Goal: Information Seeking & Learning: Find specific fact

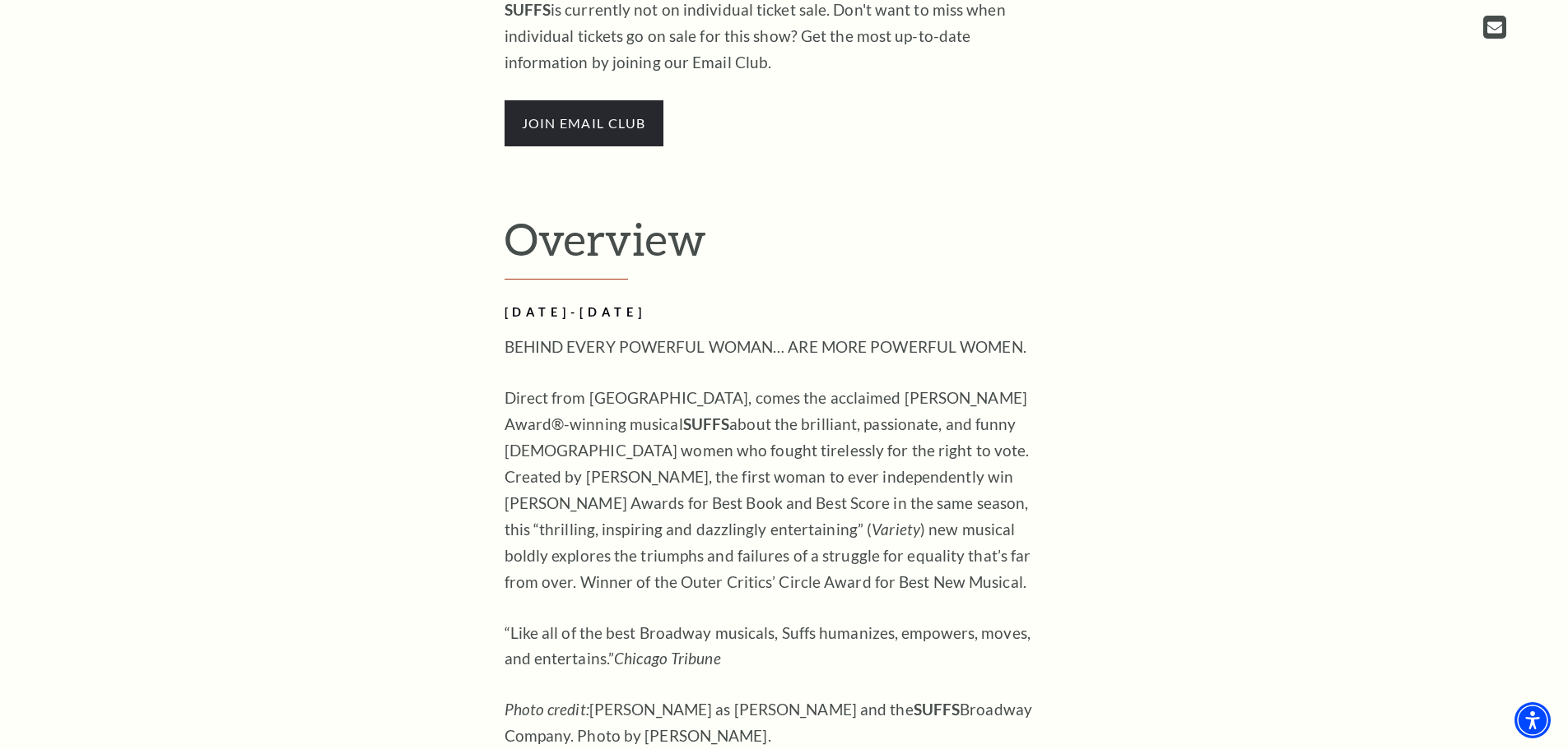
scroll to position [1151, 0]
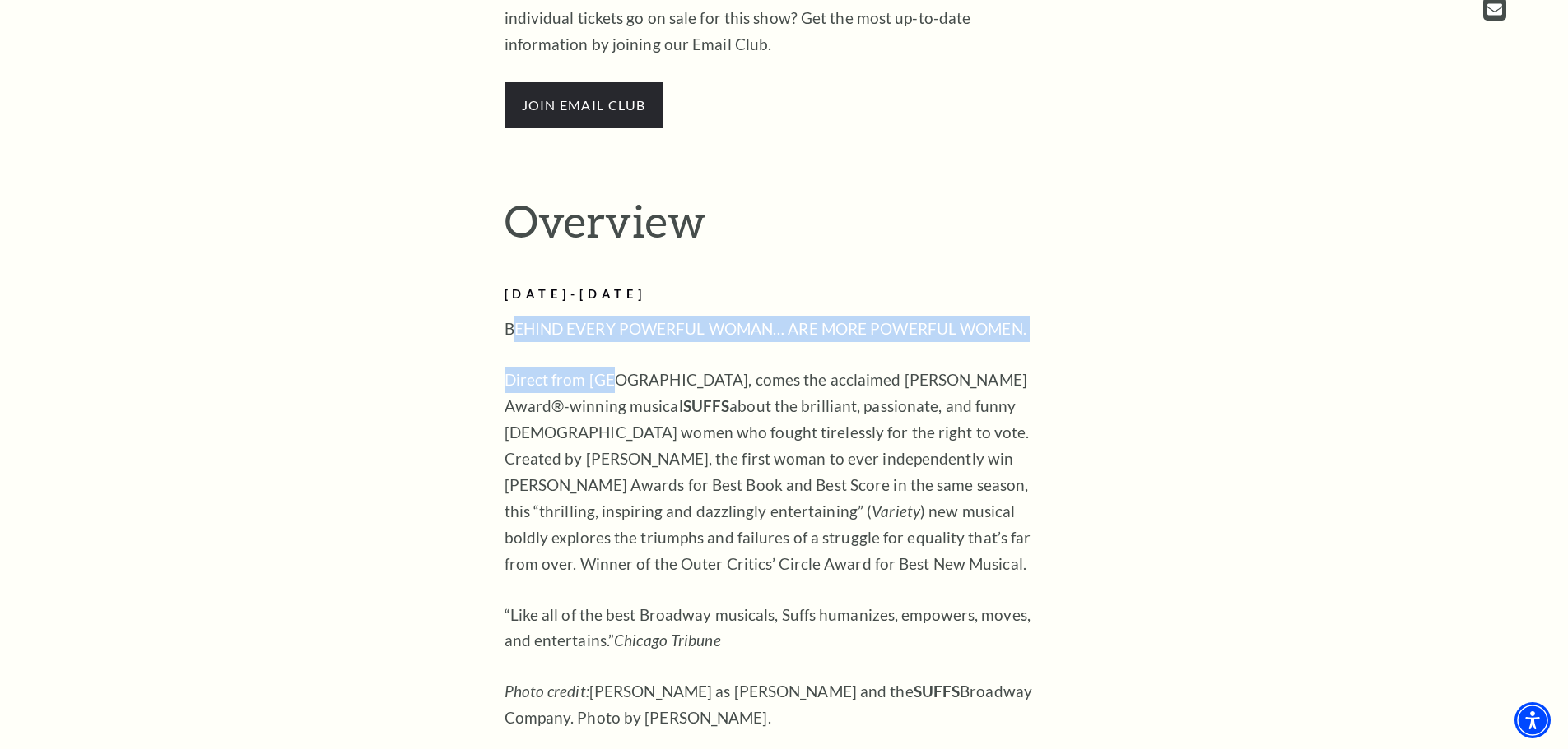
drag, startPoint x: 513, startPoint y: 322, endPoint x: 611, endPoint y: 349, distance: 101.7
click at [611, 349] on div "[DATE]-[DATE] BEHIND EVERY POWERFUL WOMAN… ARE MORE POWERFUL WOMEN. Direct from…" at bounding box center [772, 597] width 535 height 624
click at [529, 327] on p "BEHIND EVERY POWERFUL WOMAN… ARE MORE POWERFUL WOMEN." at bounding box center [772, 328] width 535 height 26
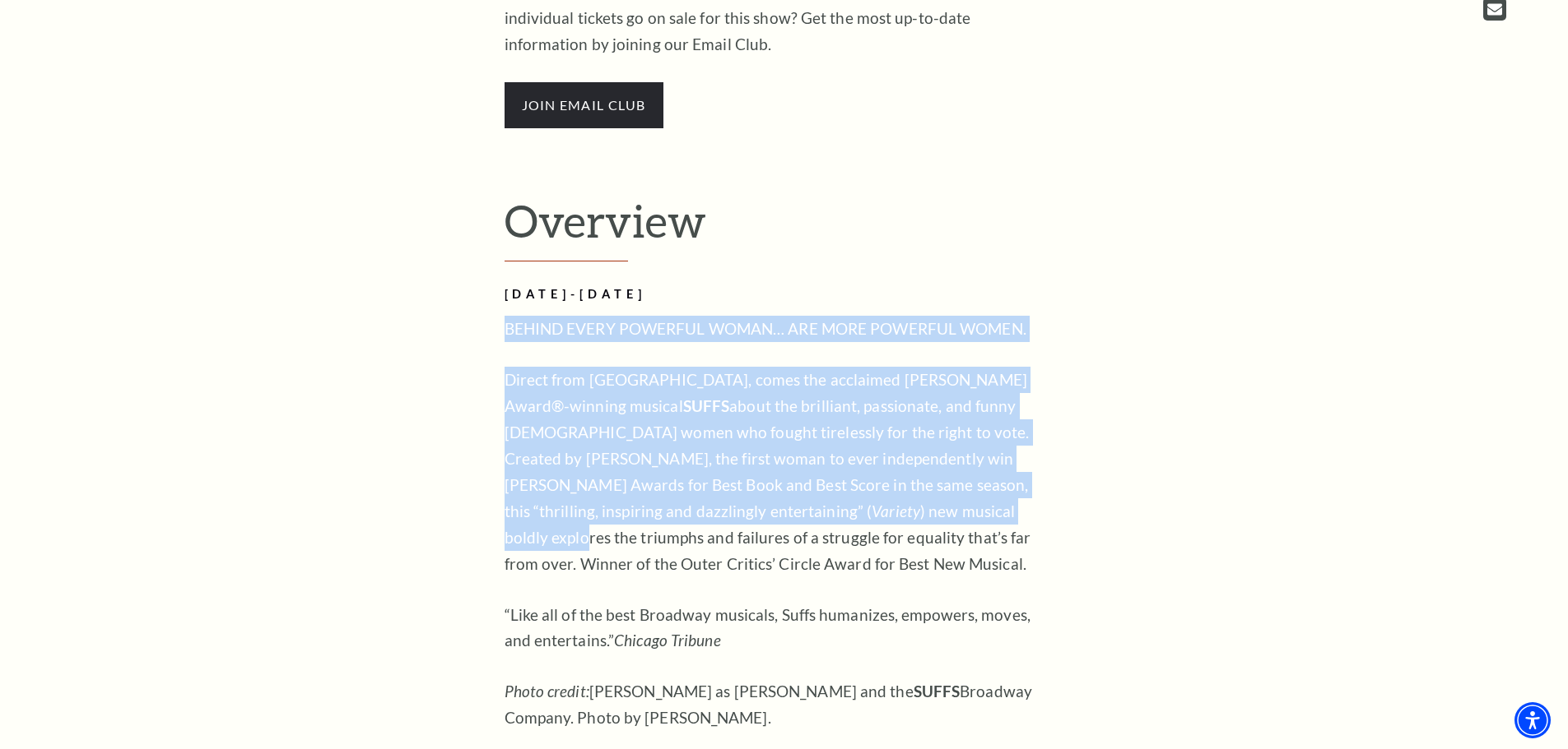
drag, startPoint x: 505, startPoint y: 324, endPoint x: 649, endPoint y: 508, distance: 233.6
click at [647, 512] on div "AUGUST 4-9, 2026 BEHIND EVERY POWERFUL WOMAN… ARE MORE POWERFUL WOMEN. Direct f…" at bounding box center [772, 597] width 535 height 624
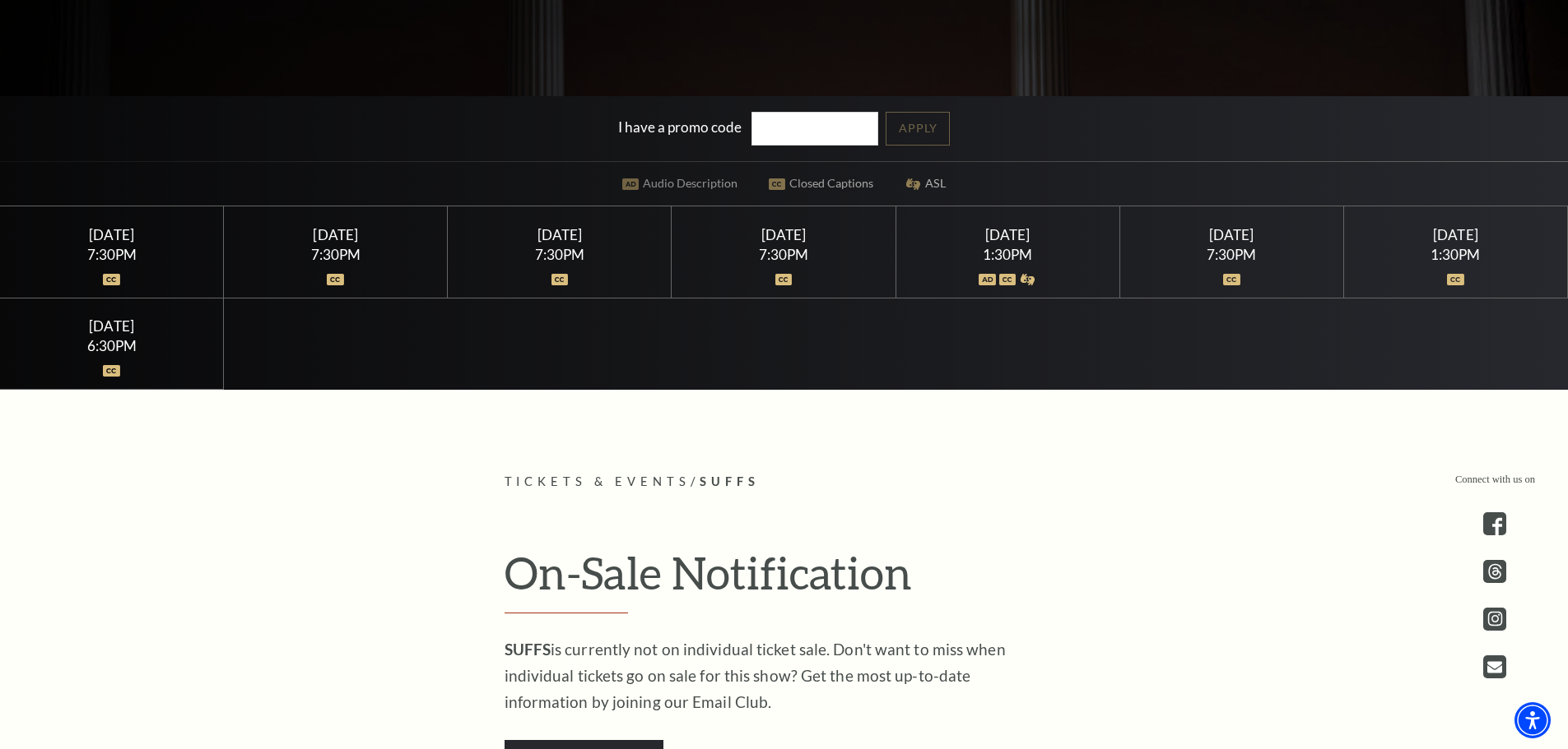
scroll to position [0, 0]
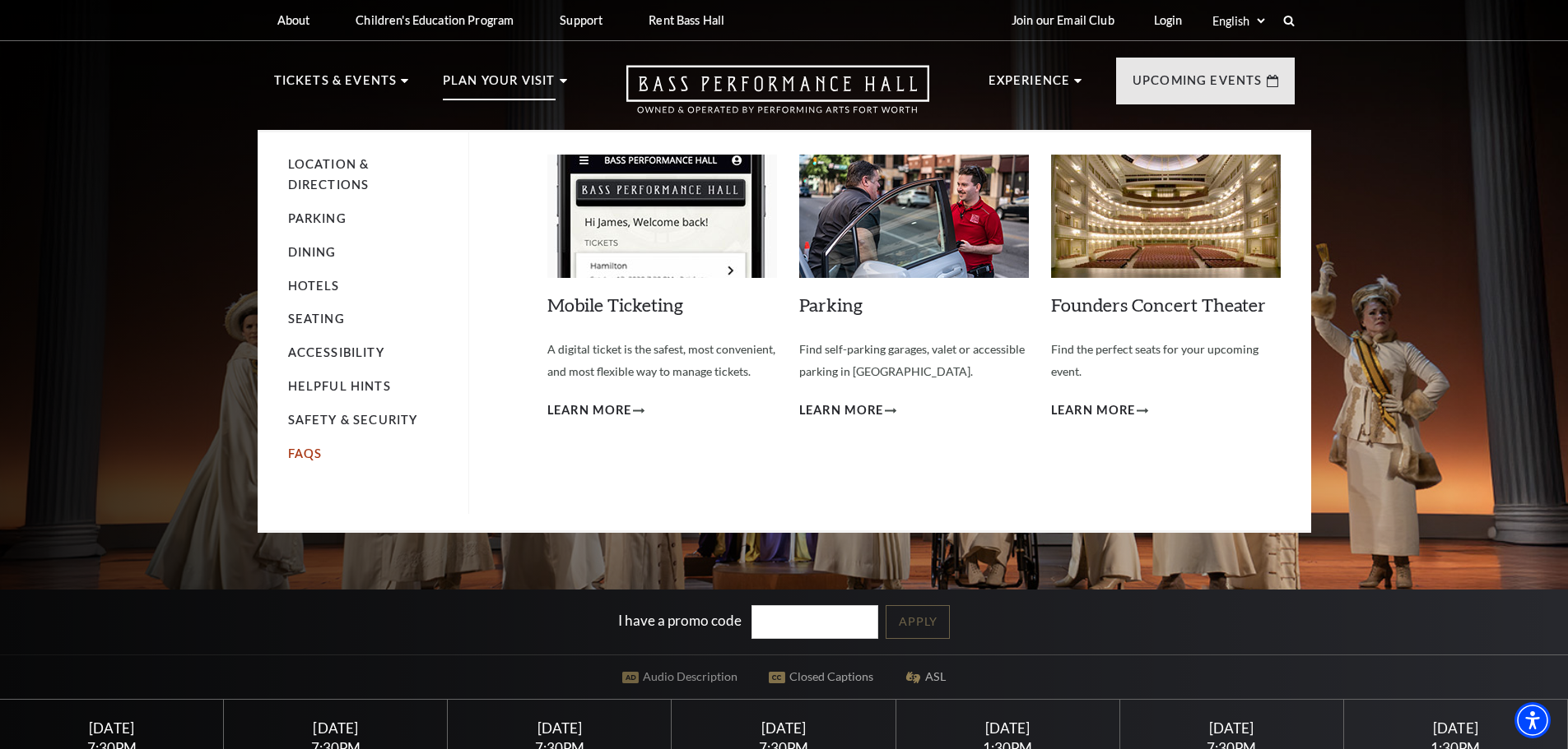
click at [302, 453] on link "FAQs" at bounding box center [306, 453] width 35 height 14
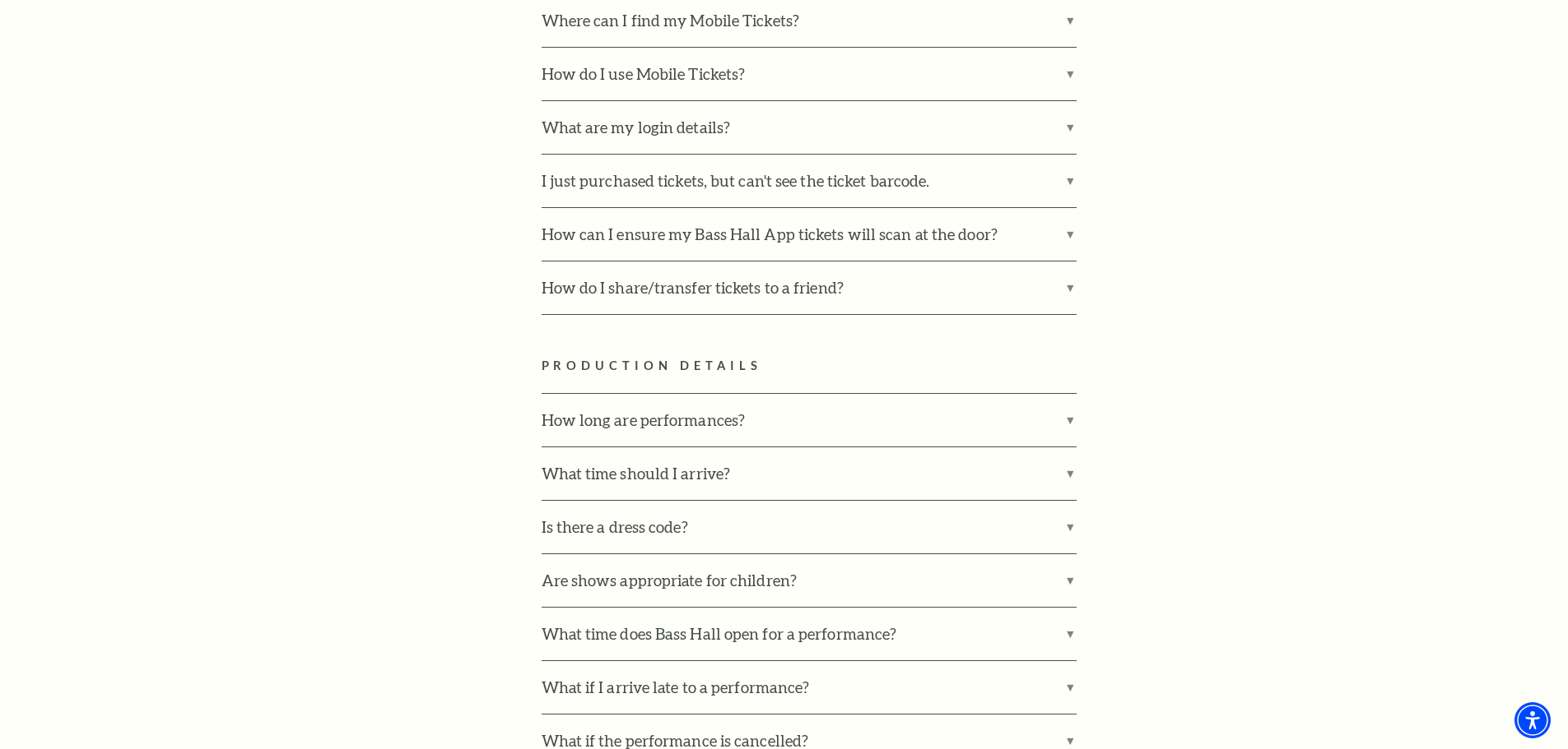
scroll to position [1810, 0]
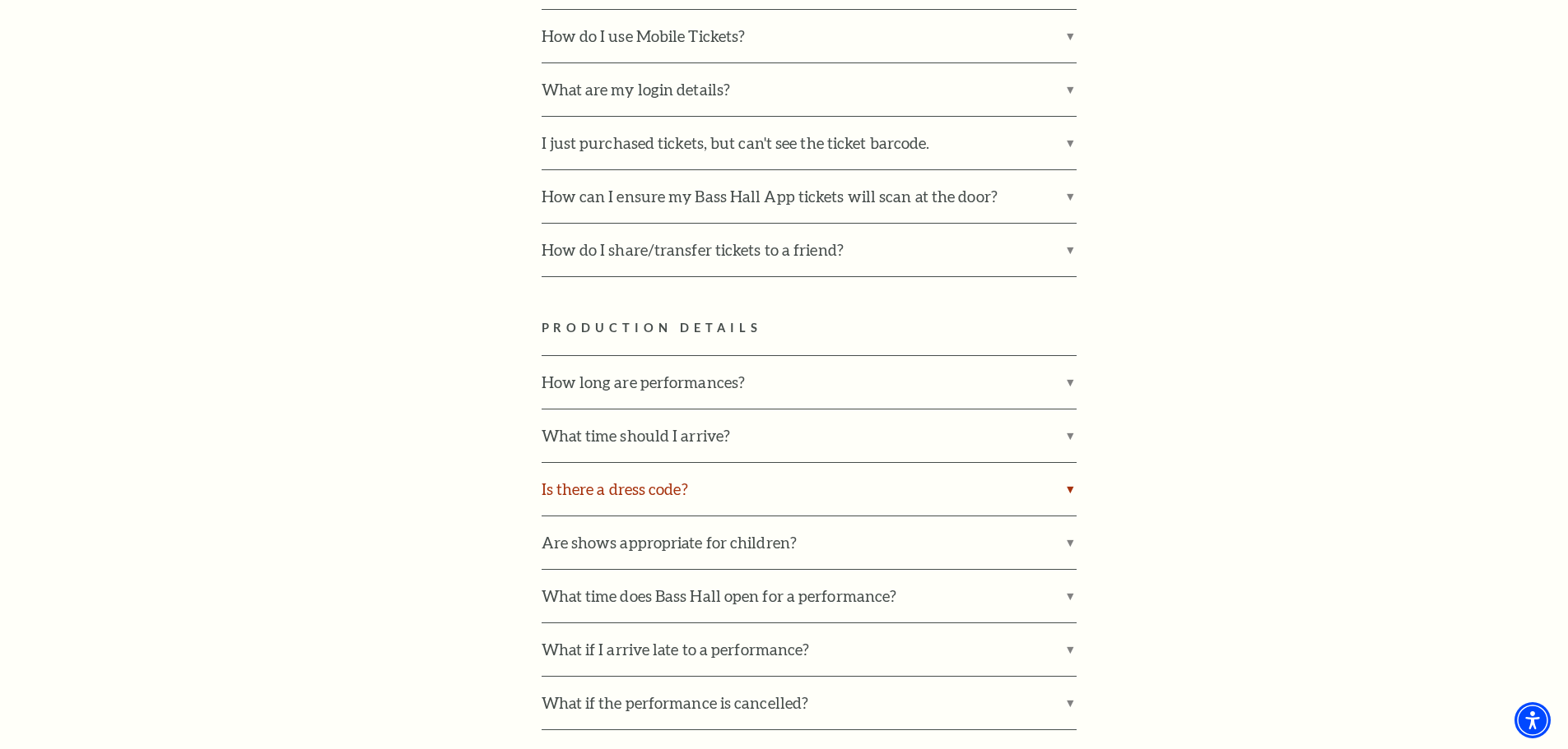
click at [1062, 463] on label "Is there a dress code?" at bounding box center [809, 490] width 535 height 53
click at [0, 0] on input "Is there a dress code?" at bounding box center [0, 0] width 0 height 0
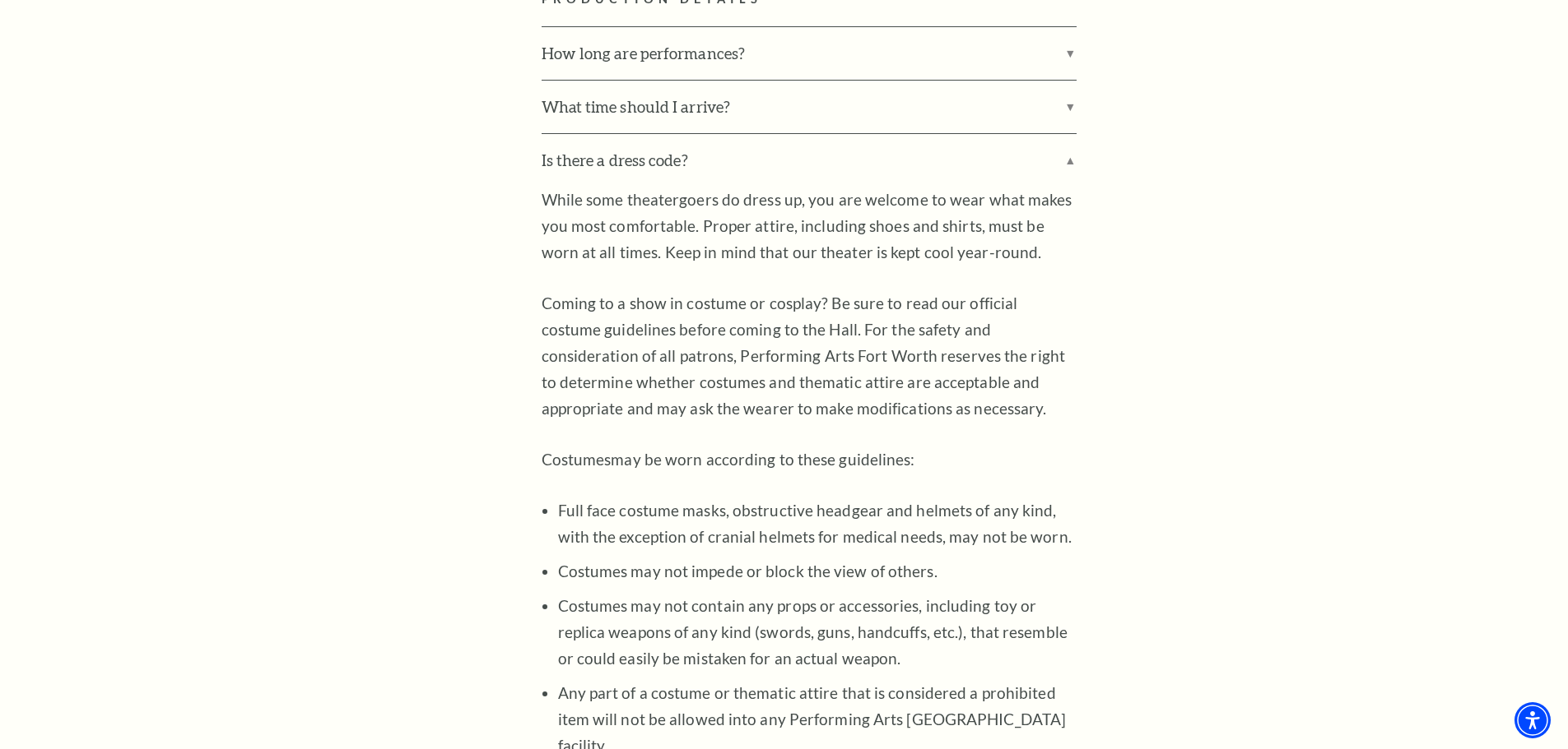
scroll to position [2304, 0]
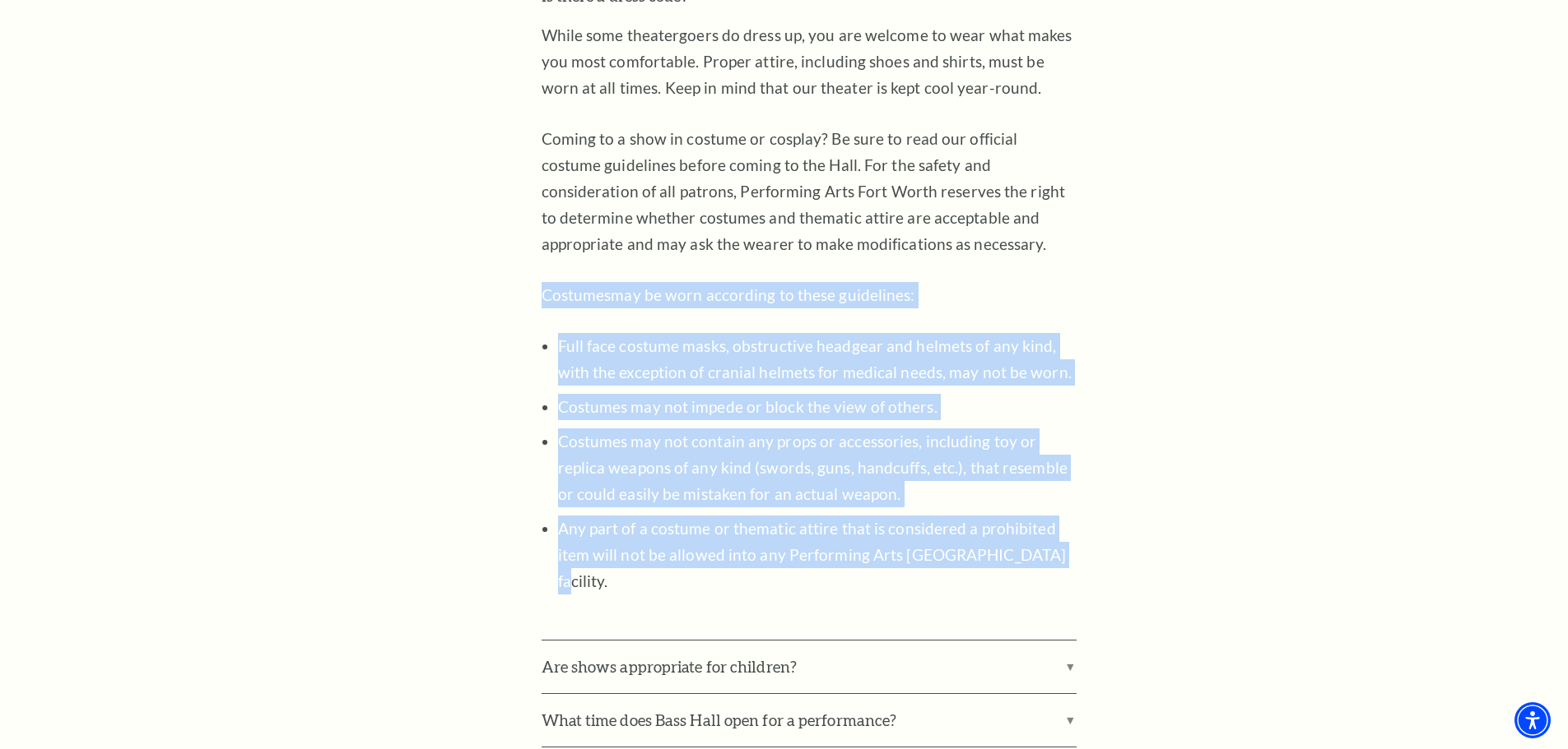
drag, startPoint x: 1041, startPoint y: 529, endPoint x: 540, endPoint y: 274, distance: 562.2
click at [540, 274] on div "Location & Directions Parking Dining Hotels Seating Accessibility Helpful Hints…" at bounding box center [784, 516] width 1020 height 4590
click at [747, 348] on li "Full face costume masks, obstructive headgear and helmets of any kind, with the…" at bounding box center [817, 359] width 518 height 53
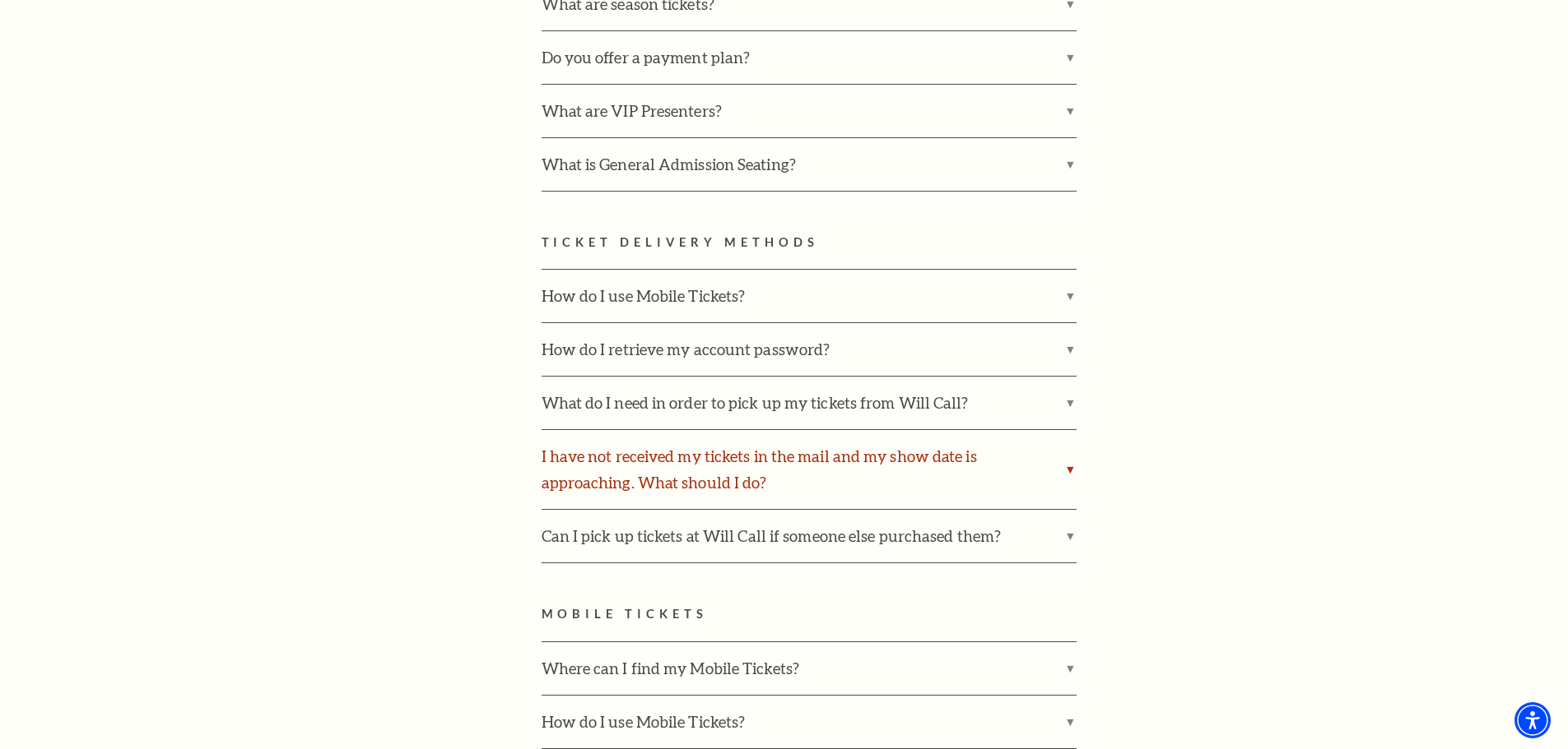
scroll to position [905, 0]
